Goal: Information Seeking & Learning: Check status

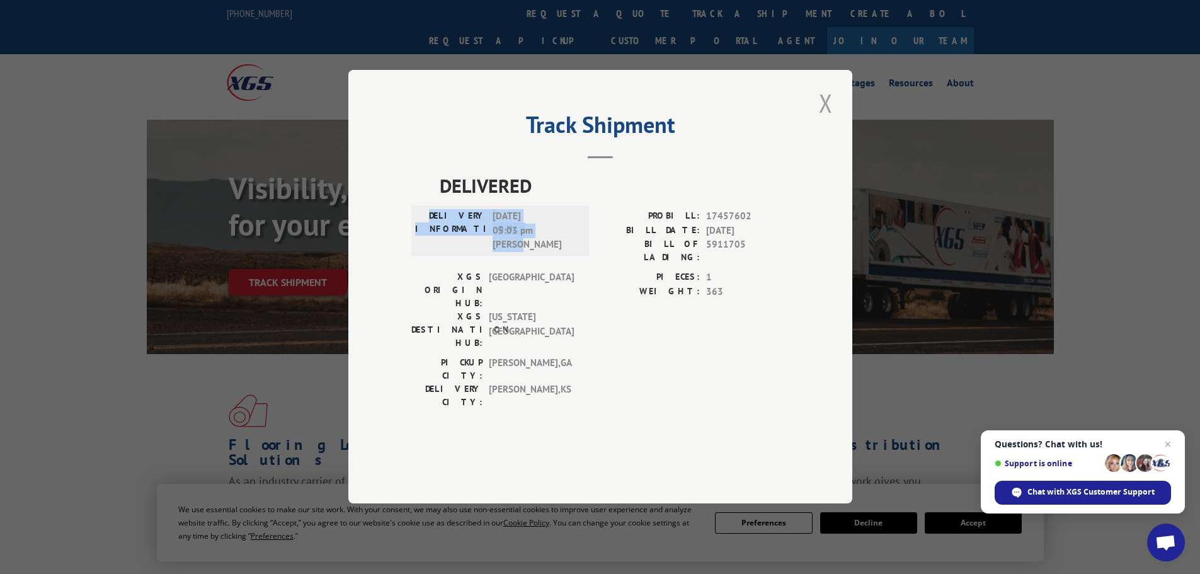
click at [824, 120] on button "Close modal" at bounding box center [825, 103] width 21 height 35
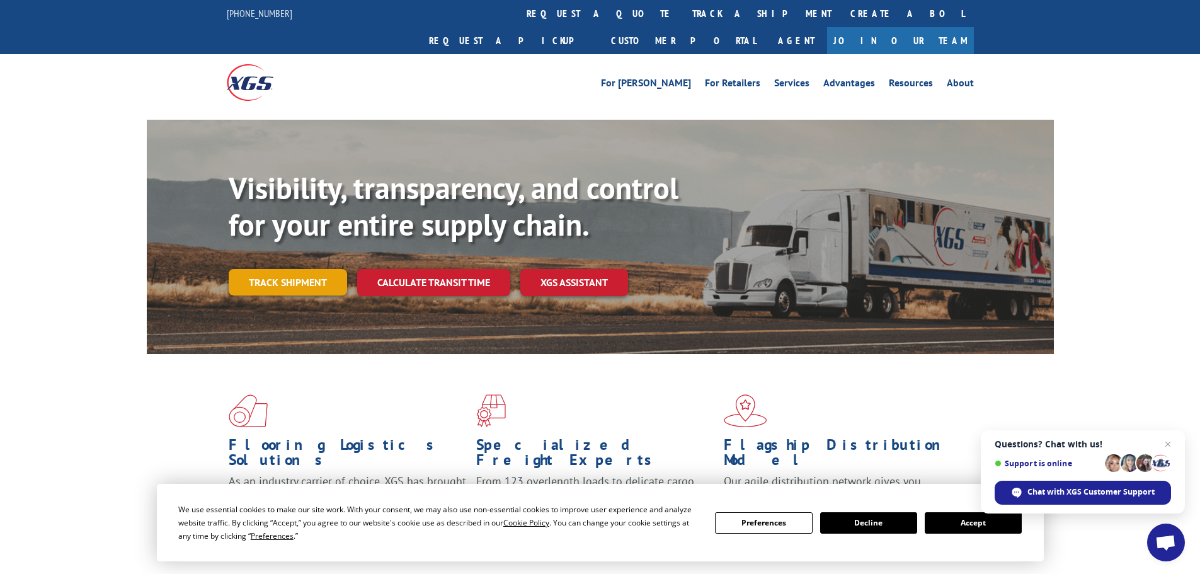
click at [285, 269] on link "Track shipment" at bounding box center [288, 282] width 118 height 26
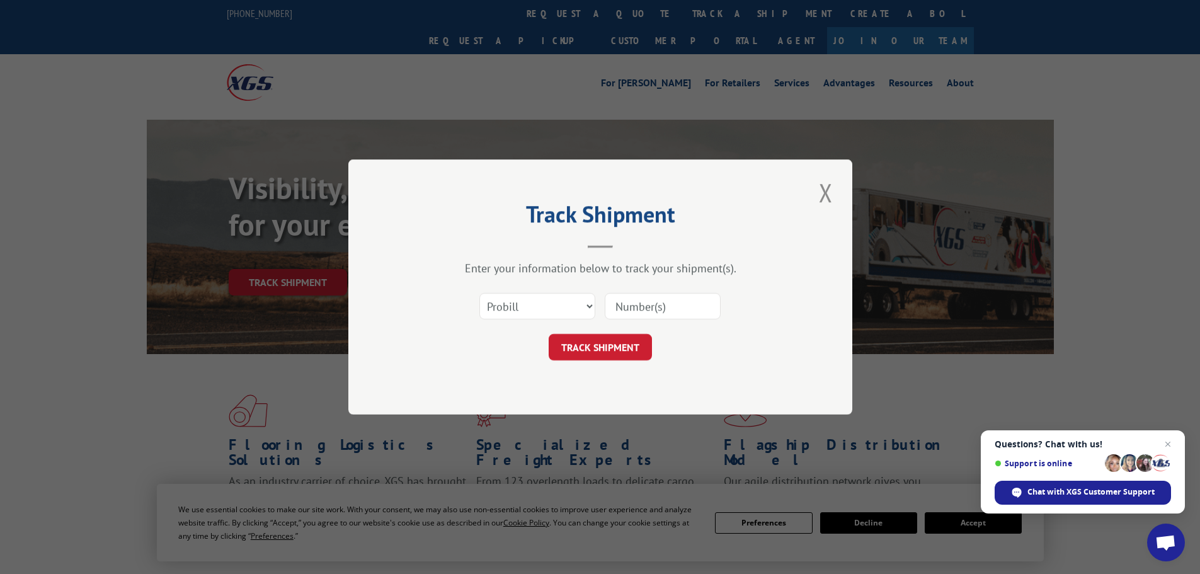
paste input "17459776"
type input "17459776"
click at [609, 344] on button "TRACK SHIPMENT" at bounding box center [600, 347] width 103 height 26
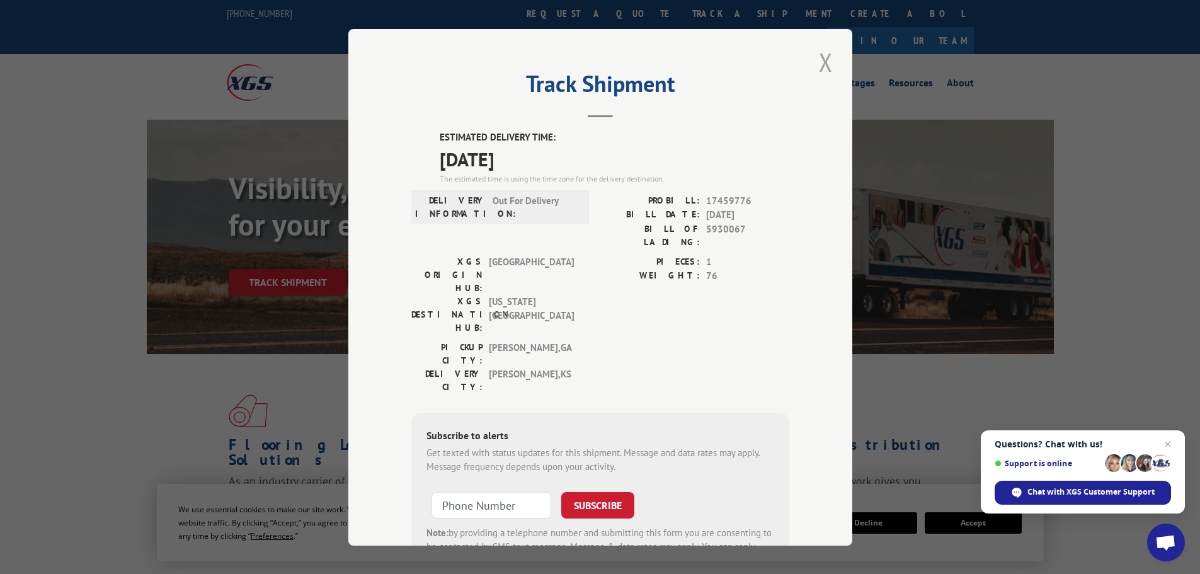
click at [822, 61] on button "Close modal" at bounding box center [825, 62] width 21 height 35
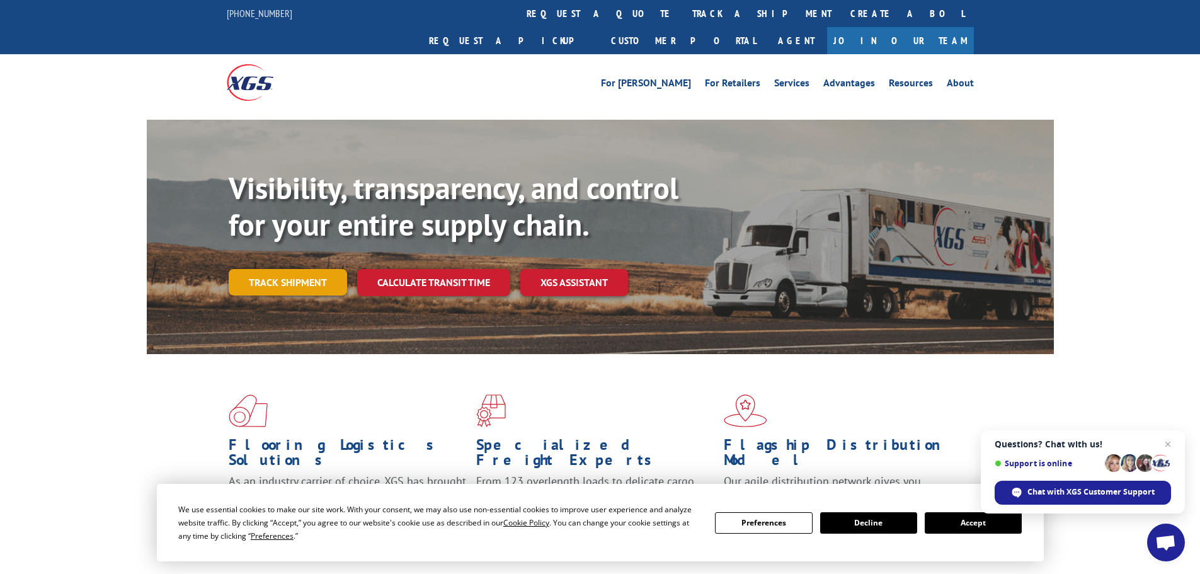
click at [333, 269] on link "Track shipment" at bounding box center [288, 282] width 118 height 26
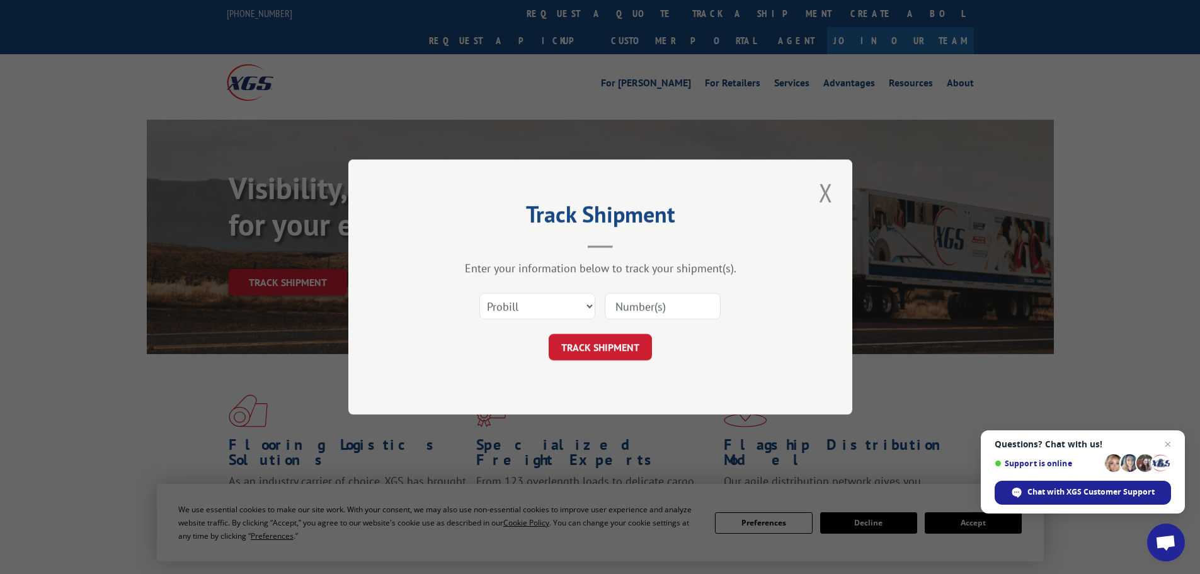
paste input "17460913"
type input "17460913"
click at [585, 351] on button "TRACK SHIPMENT" at bounding box center [600, 347] width 103 height 26
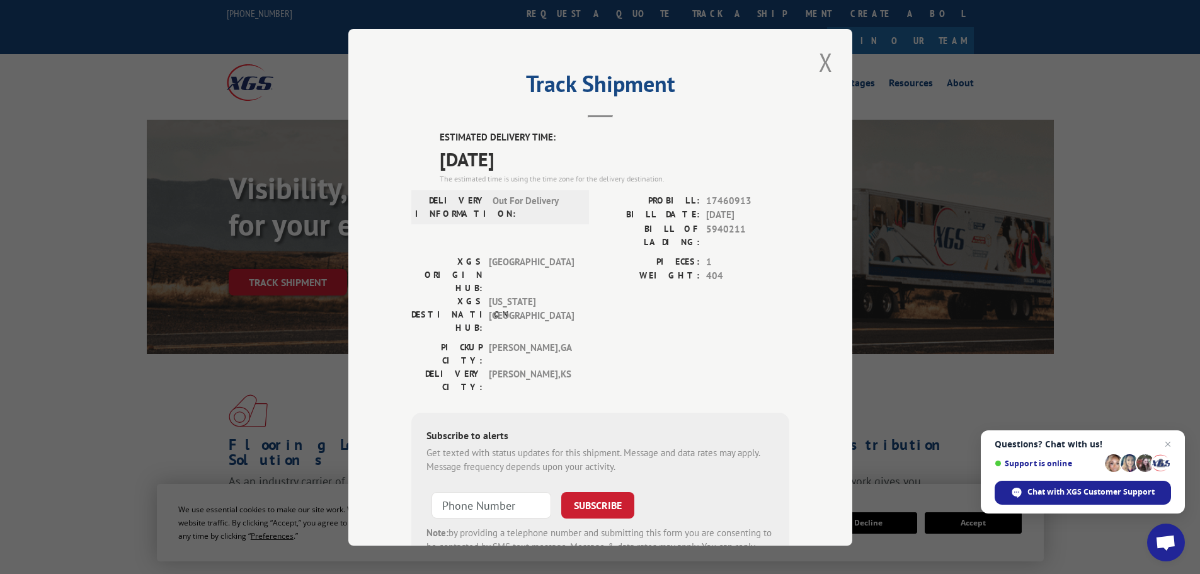
click at [981, 355] on div "Track Shipment ESTIMATED DELIVERY TIME: [DATE] The estimated time is using the …" at bounding box center [600, 287] width 1200 height 574
click at [821, 60] on button "Close modal" at bounding box center [825, 62] width 21 height 35
